Goal: Task Accomplishment & Management: Use online tool/utility

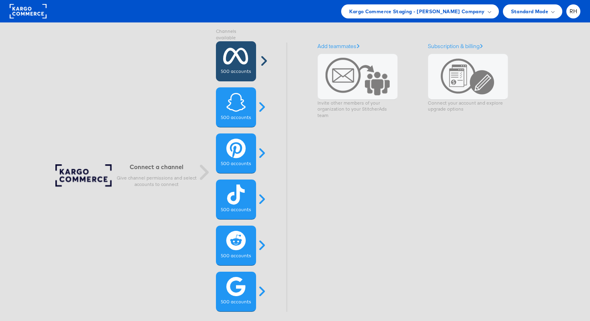
click at [240, 54] on icon at bounding box center [235, 56] width 25 height 20
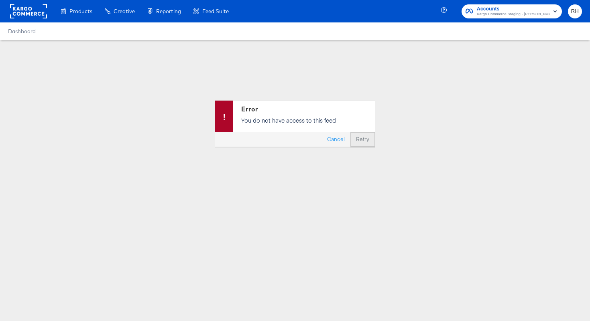
click at [365, 137] on button "Retry" at bounding box center [362, 139] width 24 height 14
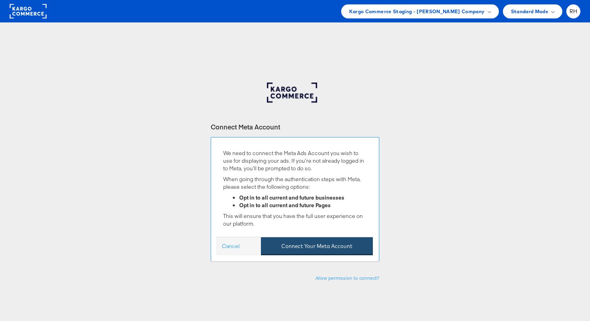
click at [266, 246] on button "Connect Your Meta Account" at bounding box center [317, 247] width 112 height 18
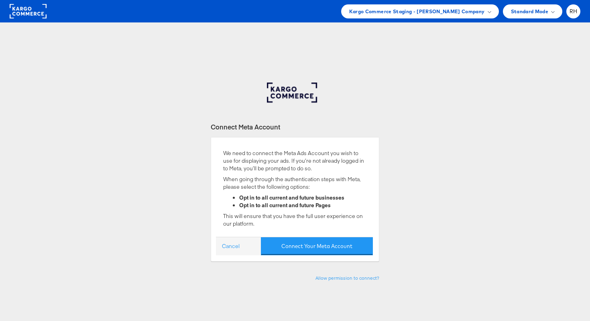
click at [27, 15] on rect at bounding box center [28, 11] width 37 height 14
